Goal: Task Accomplishment & Management: Manage account settings

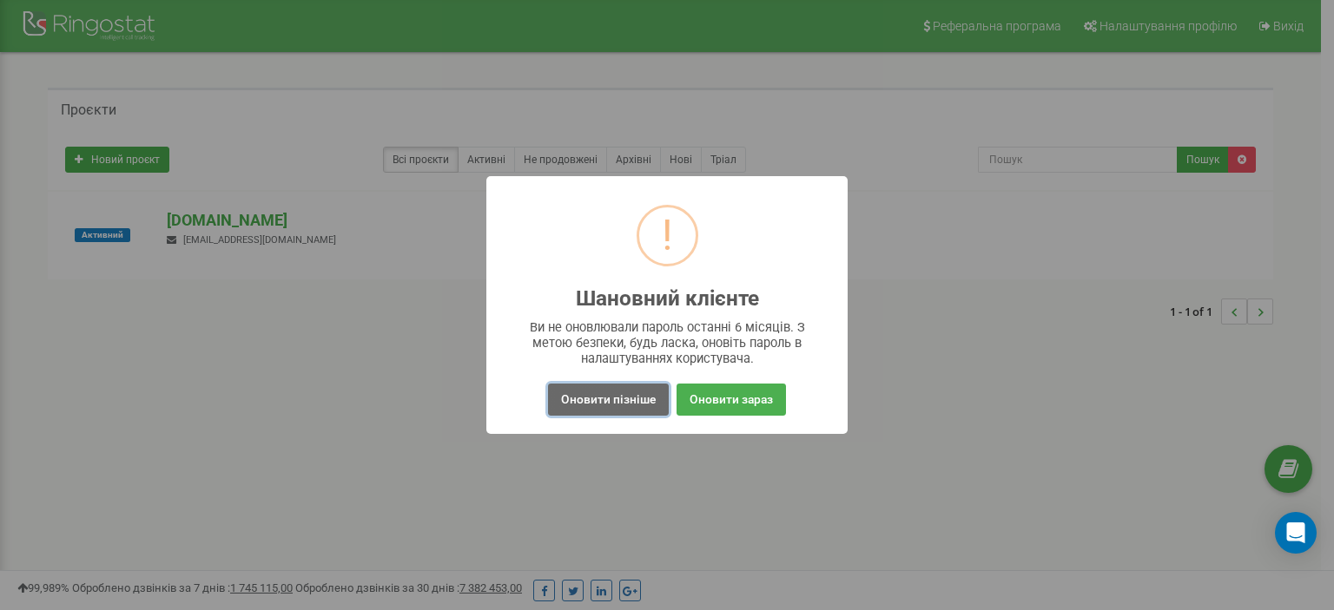
click at [598, 402] on button "Оновити пізніше" at bounding box center [608, 400] width 121 height 32
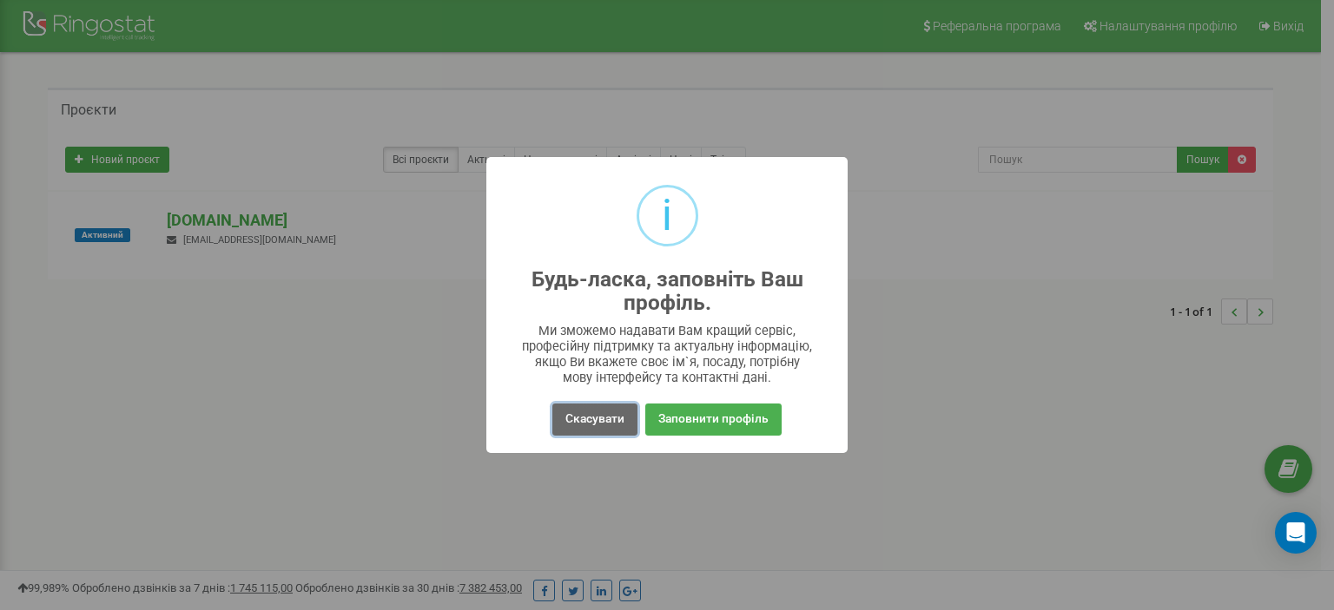
click at [581, 412] on button "Скасувати" at bounding box center [594, 420] width 85 height 32
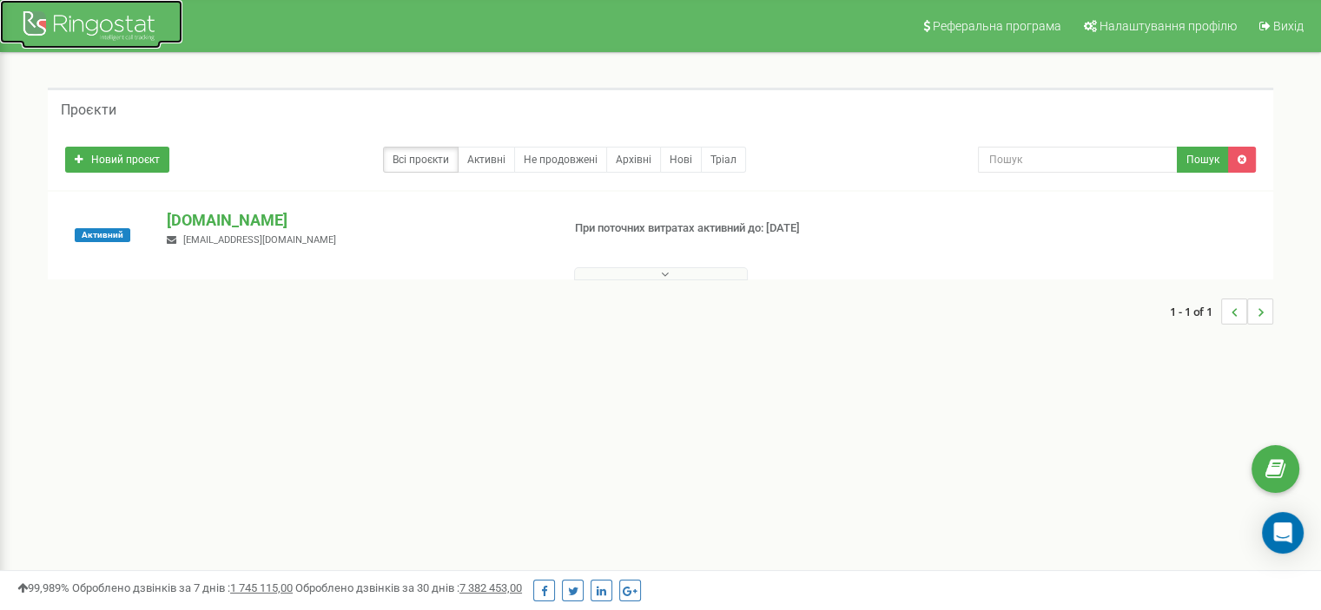
click at [69, 44] on div at bounding box center [91, 28] width 139 height 42
click at [84, 27] on div at bounding box center [91, 28] width 139 height 42
click at [36, 32] on div at bounding box center [91, 28] width 139 height 42
click at [1285, 30] on span "Вихід" at bounding box center [1288, 26] width 30 height 14
